Goal: Information Seeking & Learning: Learn about a topic

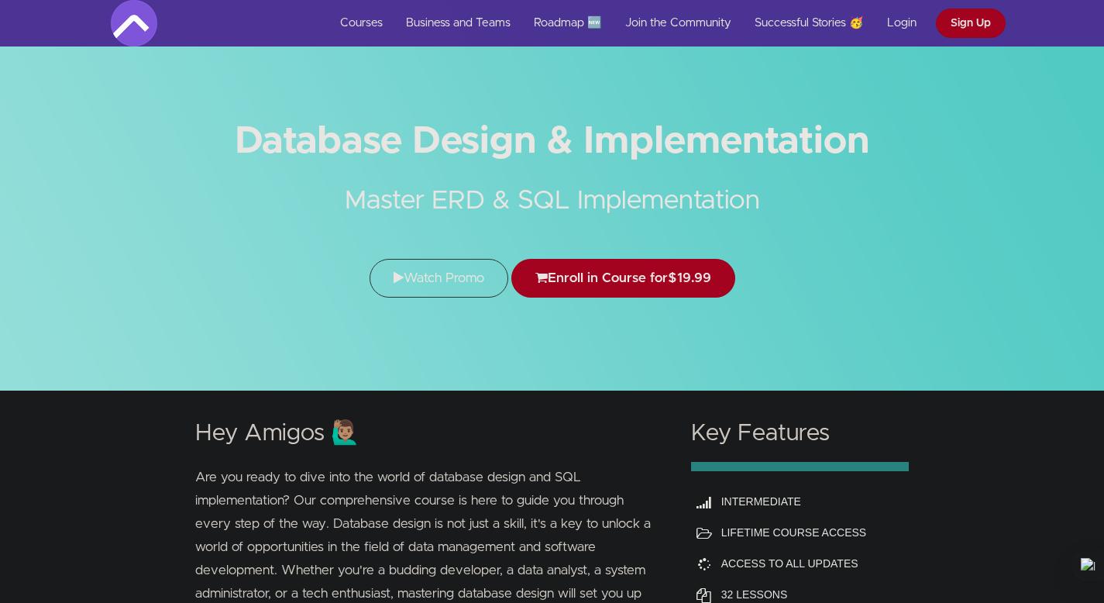
drag, startPoint x: 246, startPoint y: 148, endPoint x: 868, endPoint y: 159, distance: 622.8
click at [868, 159] on h1 "Database Design & Implementation" at bounding box center [552, 141] width 883 height 35
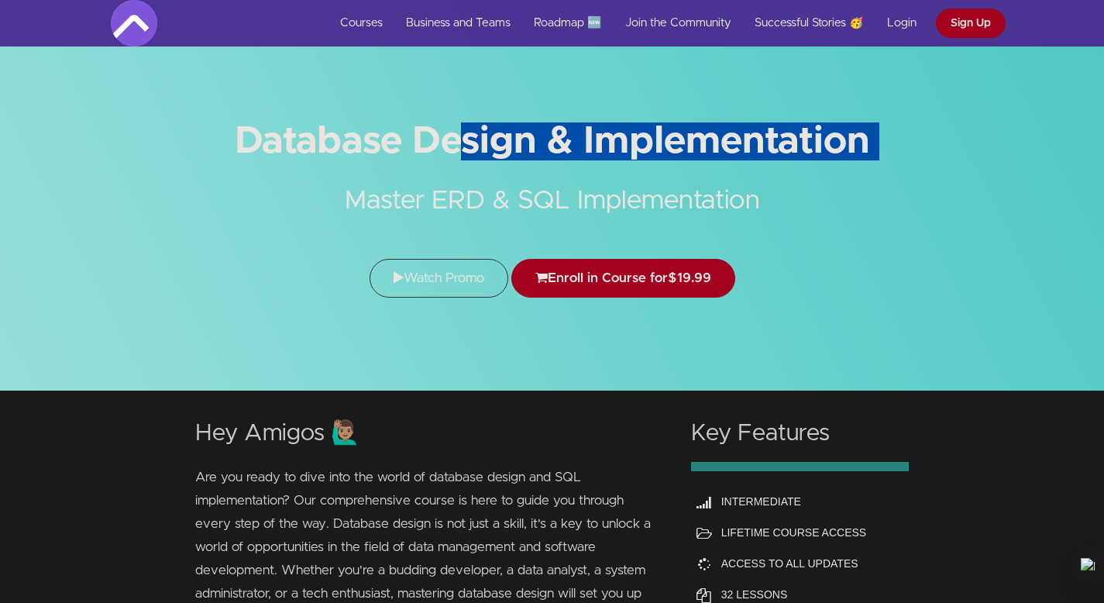
click at [868, 159] on h1 "Database Design & Implementation" at bounding box center [552, 141] width 883 height 35
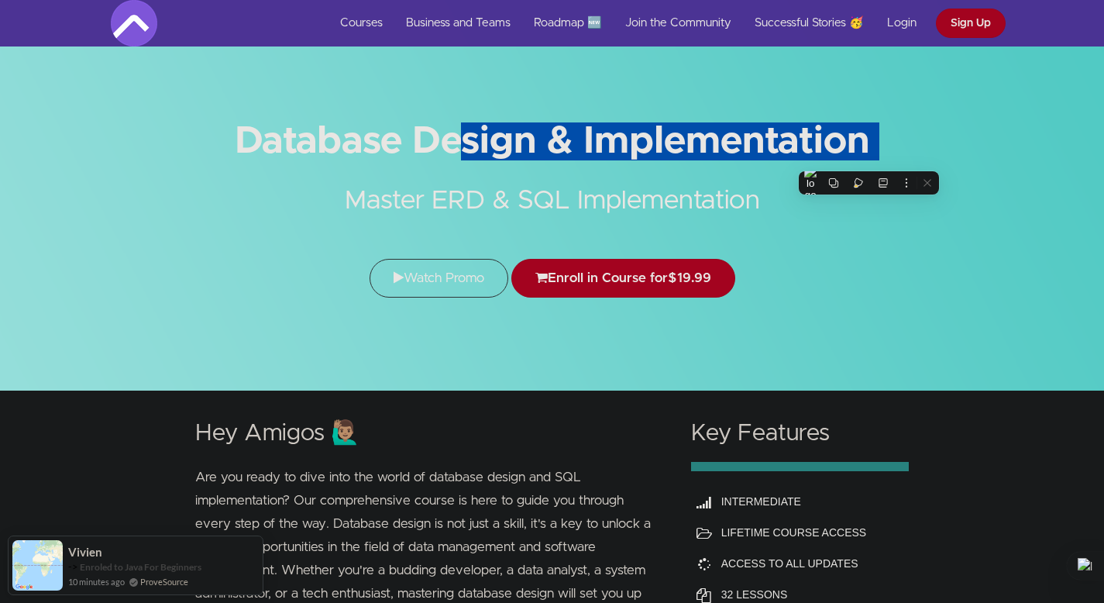
click at [362, 163] on h2 "Master ERD & SQL Implementation" at bounding box center [552, 189] width 581 height 61
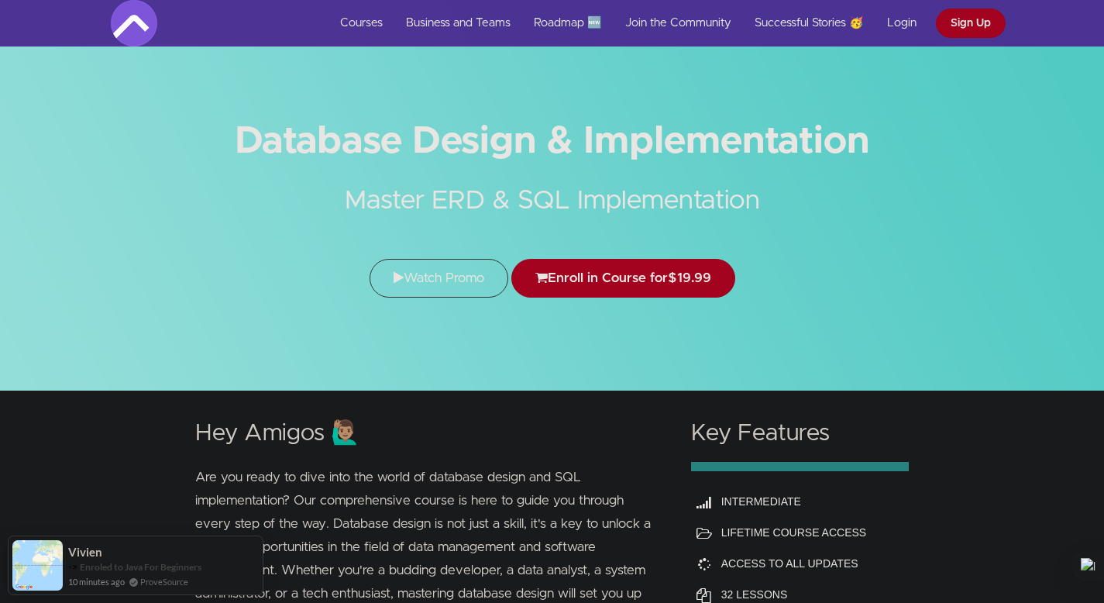
drag, startPoint x: 219, startPoint y: 141, endPoint x: 890, endPoint y: 139, distance: 670.7
click at [890, 139] on h1 "Database Design & Implementation" at bounding box center [552, 141] width 883 height 35
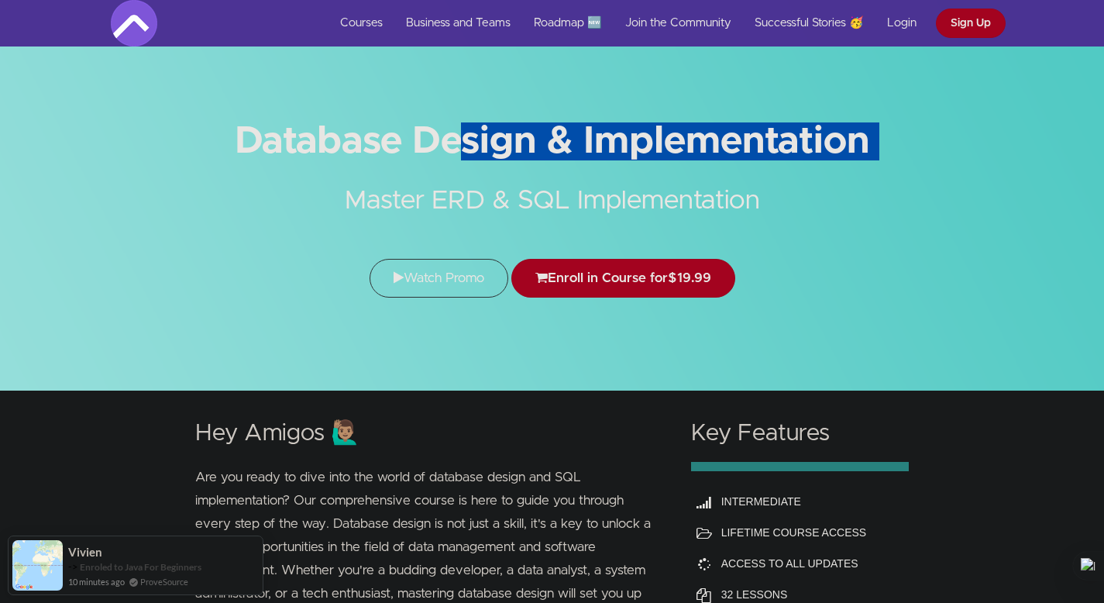
click at [890, 139] on h1 "Database Design & Implementation" at bounding box center [552, 141] width 883 height 35
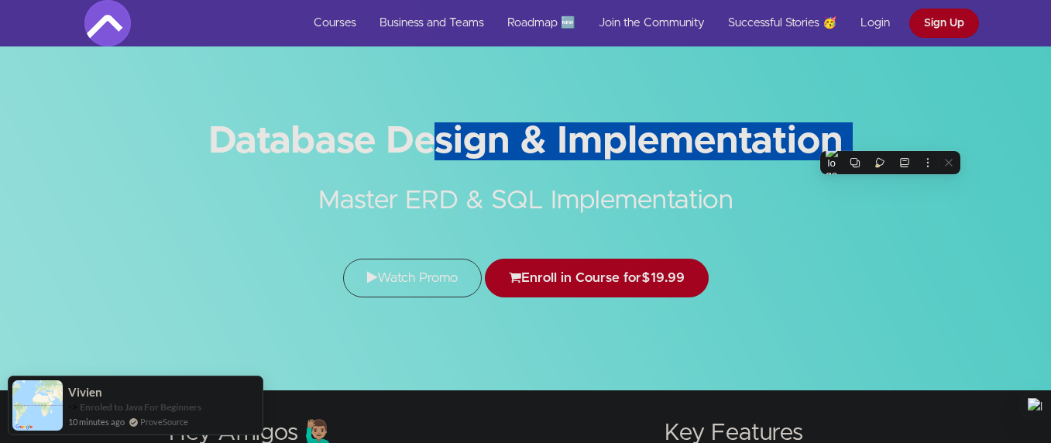
click at [278, 155] on h1 "Database Design & Implementation" at bounding box center [525, 141] width 883 height 35
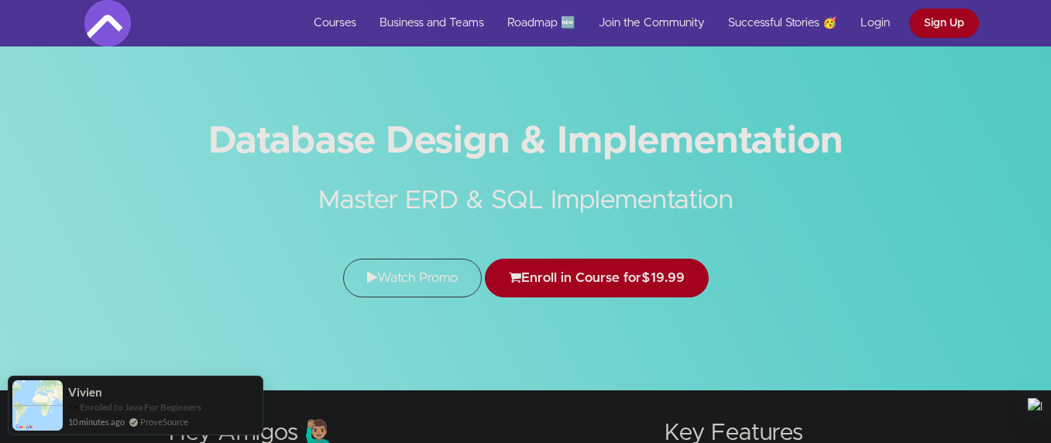
drag, startPoint x: 270, startPoint y: 148, endPoint x: 856, endPoint y: 148, distance: 586.3
click at [856, 148] on h1 "Database Design & Implementation" at bounding box center [525, 141] width 883 height 35
drag, startPoint x: 221, startPoint y: 142, endPoint x: 849, endPoint y: 142, distance: 628.1
click at [849, 142] on h1 "Database Design & Implementation" at bounding box center [525, 141] width 883 height 35
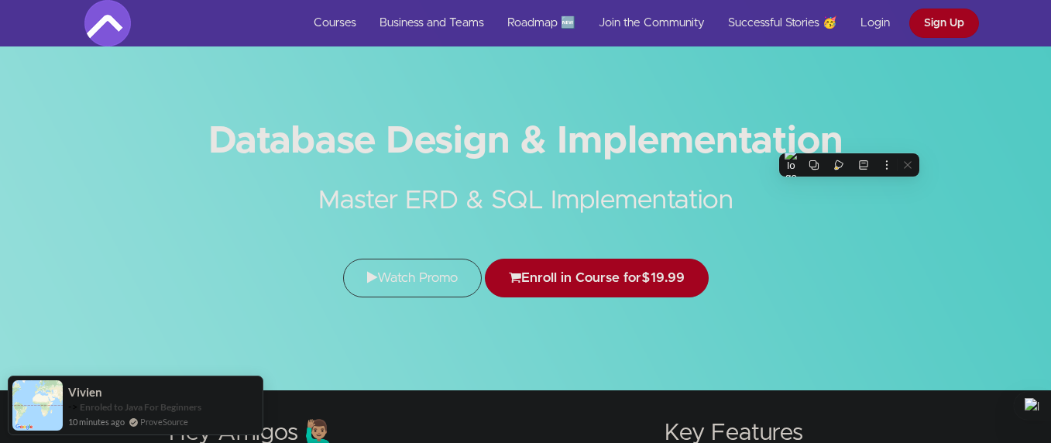
click at [846, 137] on h1 "Database Design & Implementation" at bounding box center [525, 141] width 883 height 35
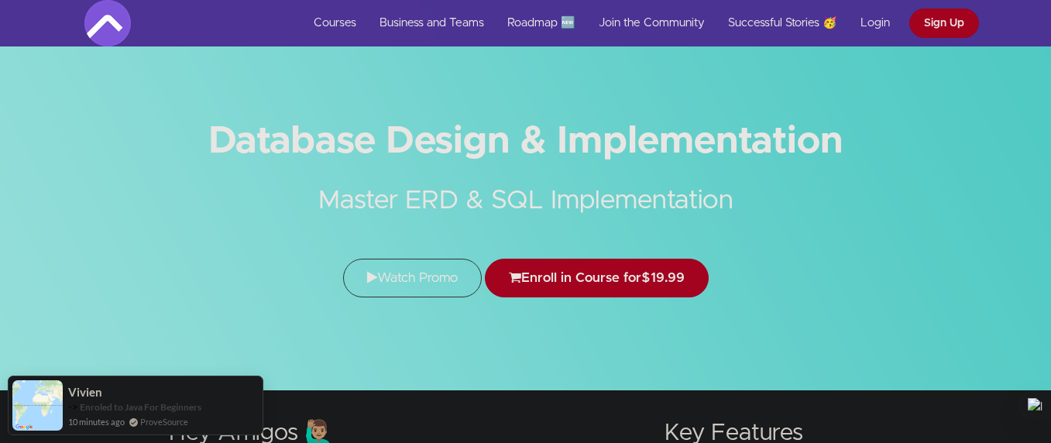
drag, startPoint x: 215, startPoint y: 130, endPoint x: 833, endPoint y: 133, distance: 618.0
click at [833, 133] on h1 "Database Design & Implementation" at bounding box center [525, 141] width 883 height 35
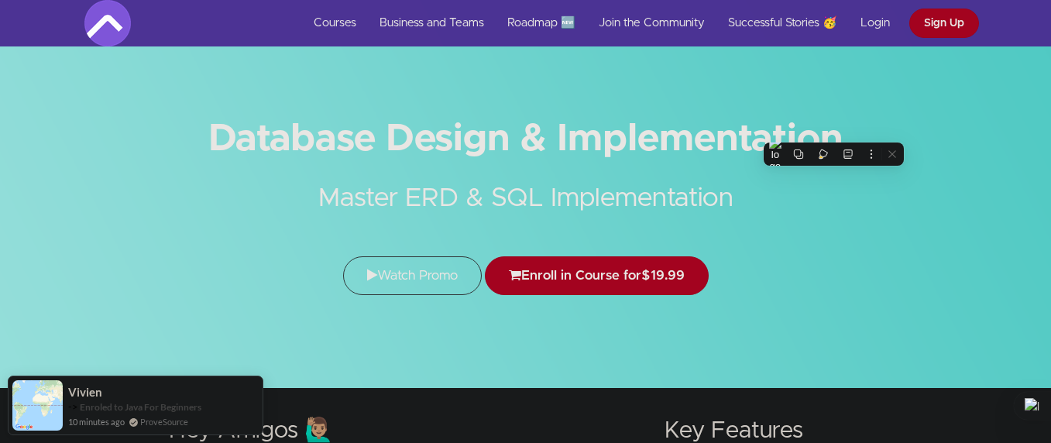
scroll to position [3, 0]
click at [333, 199] on h2 "Master ERD & SQL Implementation" at bounding box center [525, 186] width 581 height 61
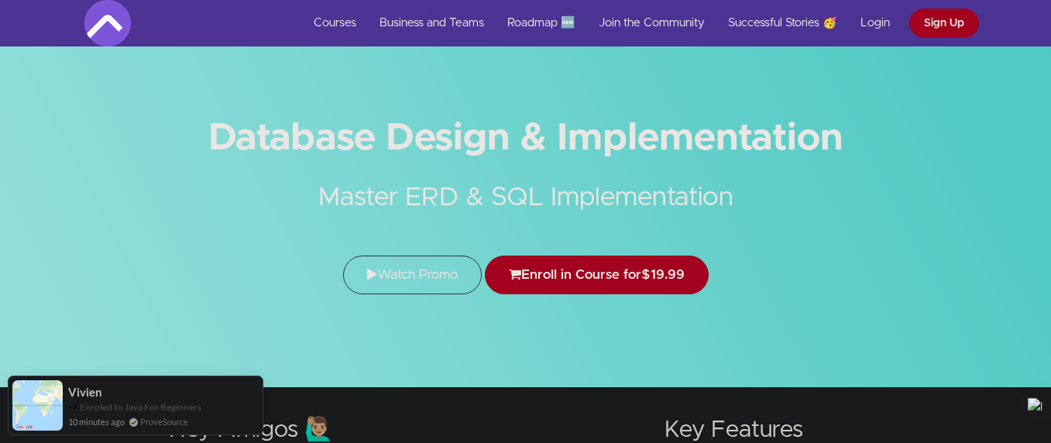
drag, startPoint x: 333, startPoint y: 199, endPoint x: 688, endPoint y: 199, distance: 354.7
click at [688, 199] on h2 "Master ERD & SQL Implementation" at bounding box center [525, 186] width 581 height 61
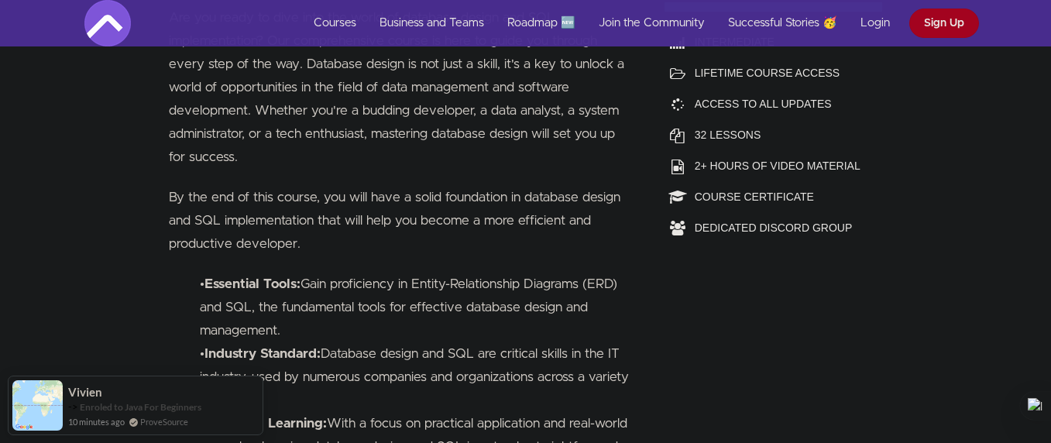
scroll to position [462, 0]
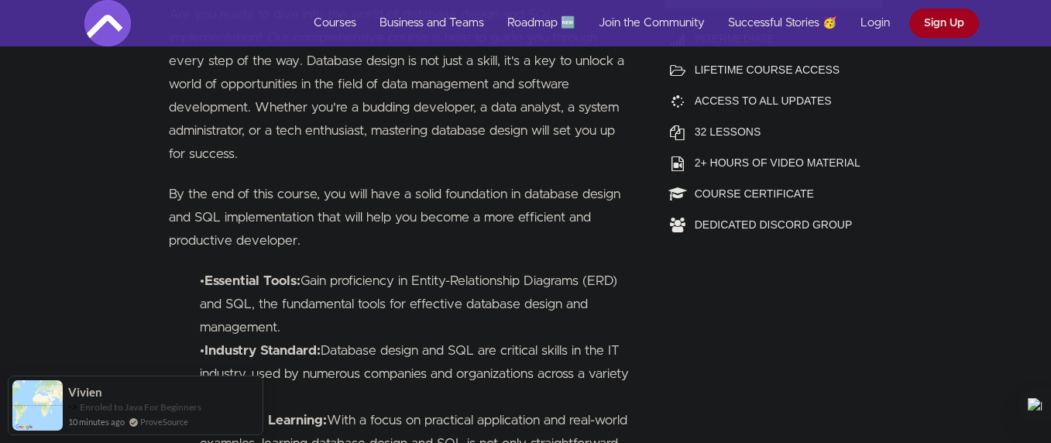
click at [323, 270] on li "• Essential Tools: Gain proficiency in Entity-Relationship Diagrams (ERD) and S…" at bounding box center [417, 305] width 435 height 70
click at [311, 276] on li "• Essential Tools: Gain proficiency in Entity-Relationship Diagrams (ERD) and S…" at bounding box center [417, 305] width 435 height 70
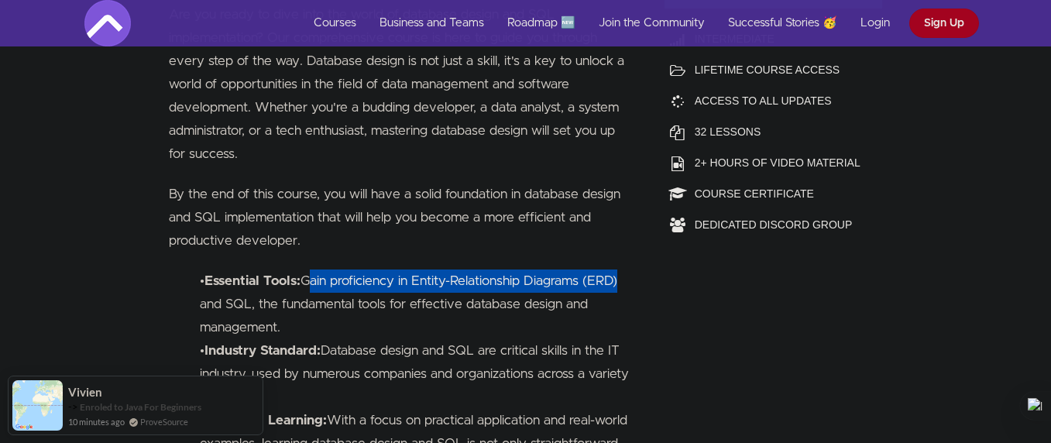
drag, startPoint x: 311, startPoint y: 276, endPoint x: 607, endPoint y: 278, distance: 295.9
click at [607, 278] on li "• Essential Tools: Gain proficiency in Entity-Relationship Diagrams (ERD) and S…" at bounding box center [417, 305] width 435 height 70
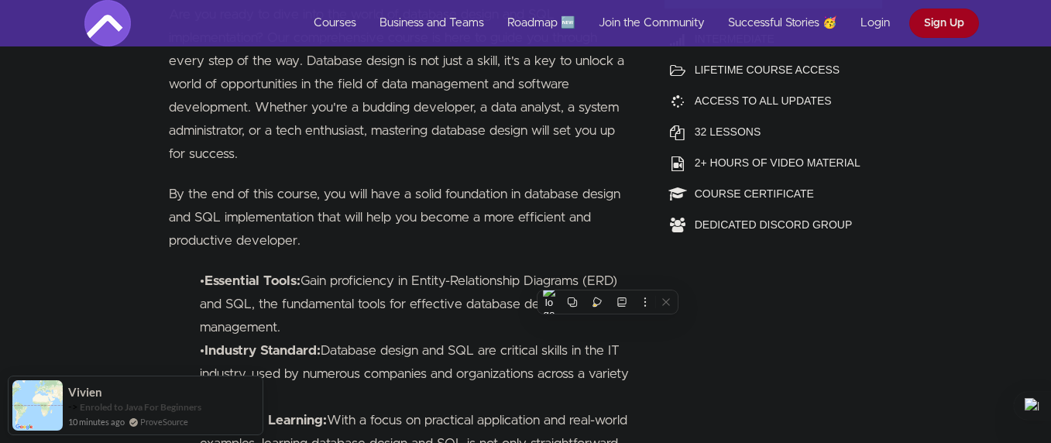
click at [236, 310] on li "• Essential Tools: Gain proficiency in Entity-Relationship Diagrams (ERD) and S…" at bounding box center [417, 305] width 435 height 70
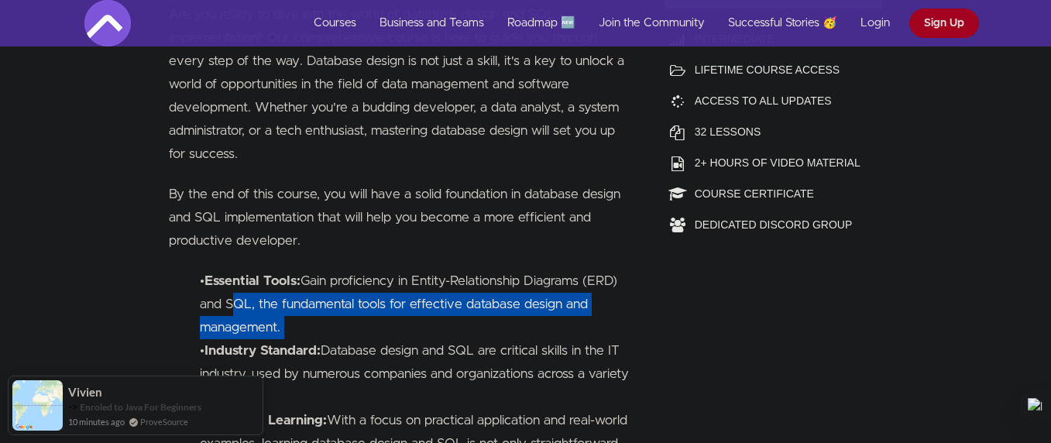
drag, startPoint x: 236, startPoint y: 310, endPoint x: 366, endPoint y: 328, distance: 131.4
click at [366, 328] on li "• Essential Tools: Gain proficiency in Entity-Relationship Diagrams (ERD) and S…" at bounding box center [417, 305] width 435 height 70
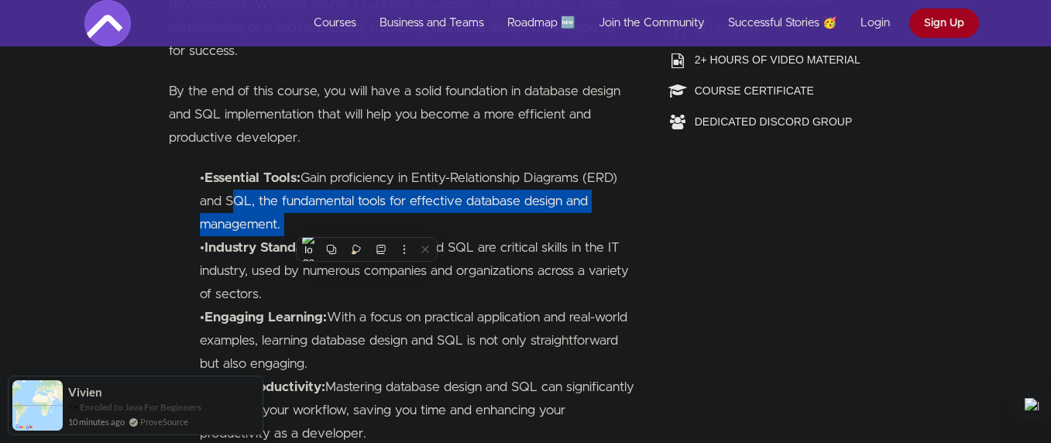
scroll to position [567, 0]
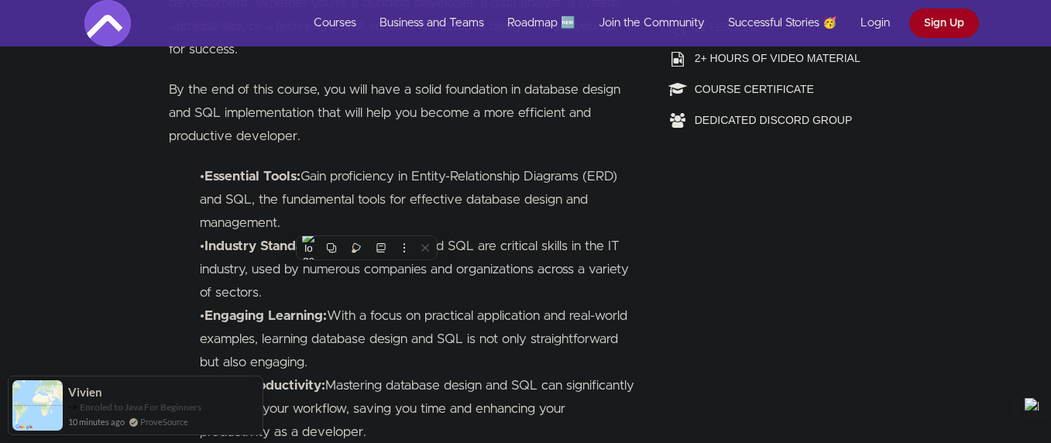
click at [469, 268] on li "• Industry Standard: Database design and SQL are critical skills in the IT indu…" at bounding box center [417, 270] width 435 height 70
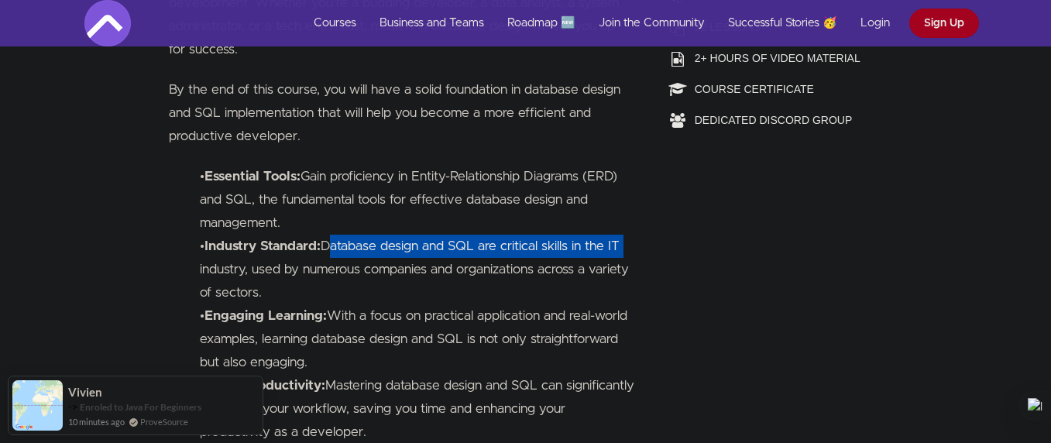
drag, startPoint x: 326, startPoint y: 243, endPoint x: 627, endPoint y: 250, distance: 301.3
click at [627, 250] on li "• Industry Standard: Database design and SQL are critical skills in the IT indu…" at bounding box center [417, 270] width 435 height 70
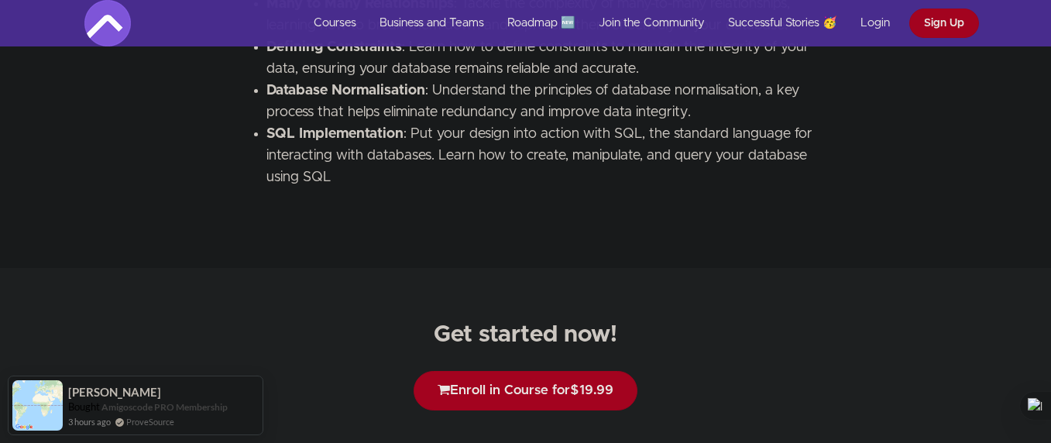
scroll to position [2603, 0]
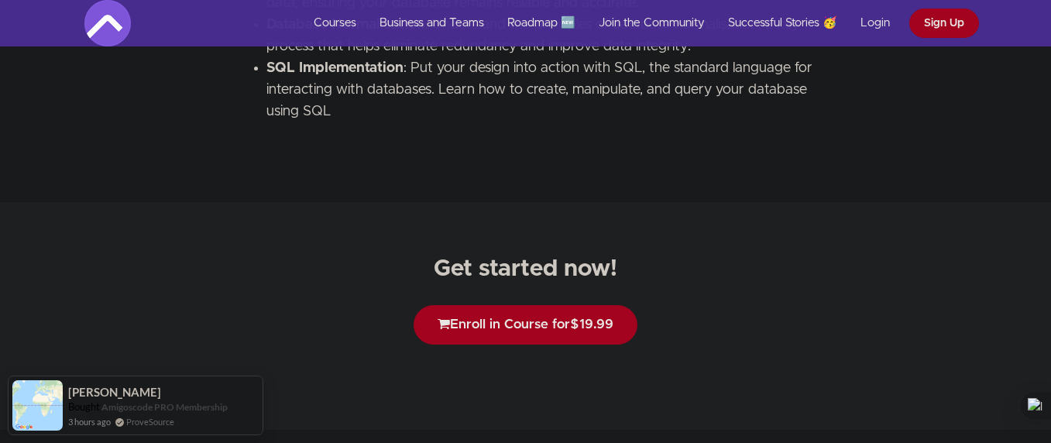
drag, startPoint x: 436, startPoint y: 273, endPoint x: 628, endPoint y: 281, distance: 192.3
click at [628, 281] on h2 "Get started now!" at bounding box center [525, 269] width 1051 height 26
drag, startPoint x: 628, startPoint y: 281, endPoint x: 411, endPoint y: 281, distance: 216.8
click at [411, 281] on h2 "Get started now!" at bounding box center [525, 269] width 1051 height 26
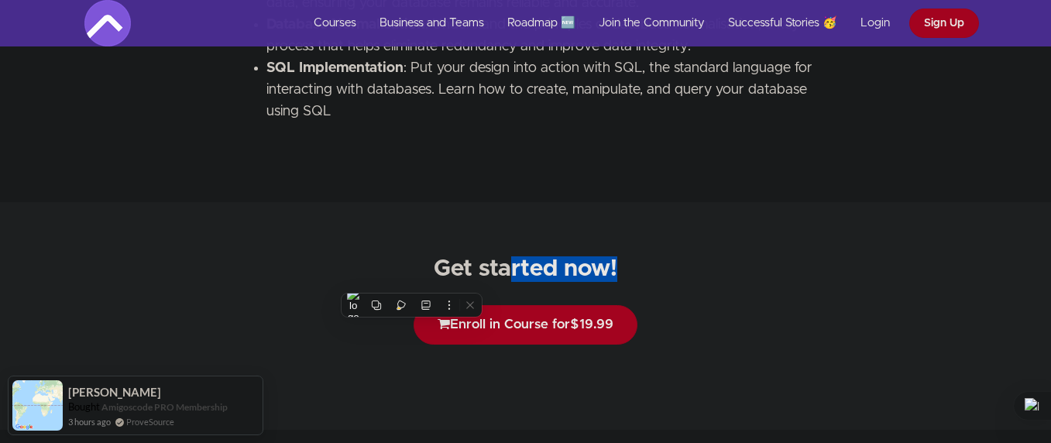
click at [411, 281] on h2 "Get started now!" at bounding box center [525, 269] width 1051 height 26
drag, startPoint x: 411, startPoint y: 281, endPoint x: 642, endPoint y: 281, distance: 230.8
click at [642, 281] on h2 "Get started now!" at bounding box center [525, 269] width 1051 height 26
